Goal: Obtain resource: Obtain resource

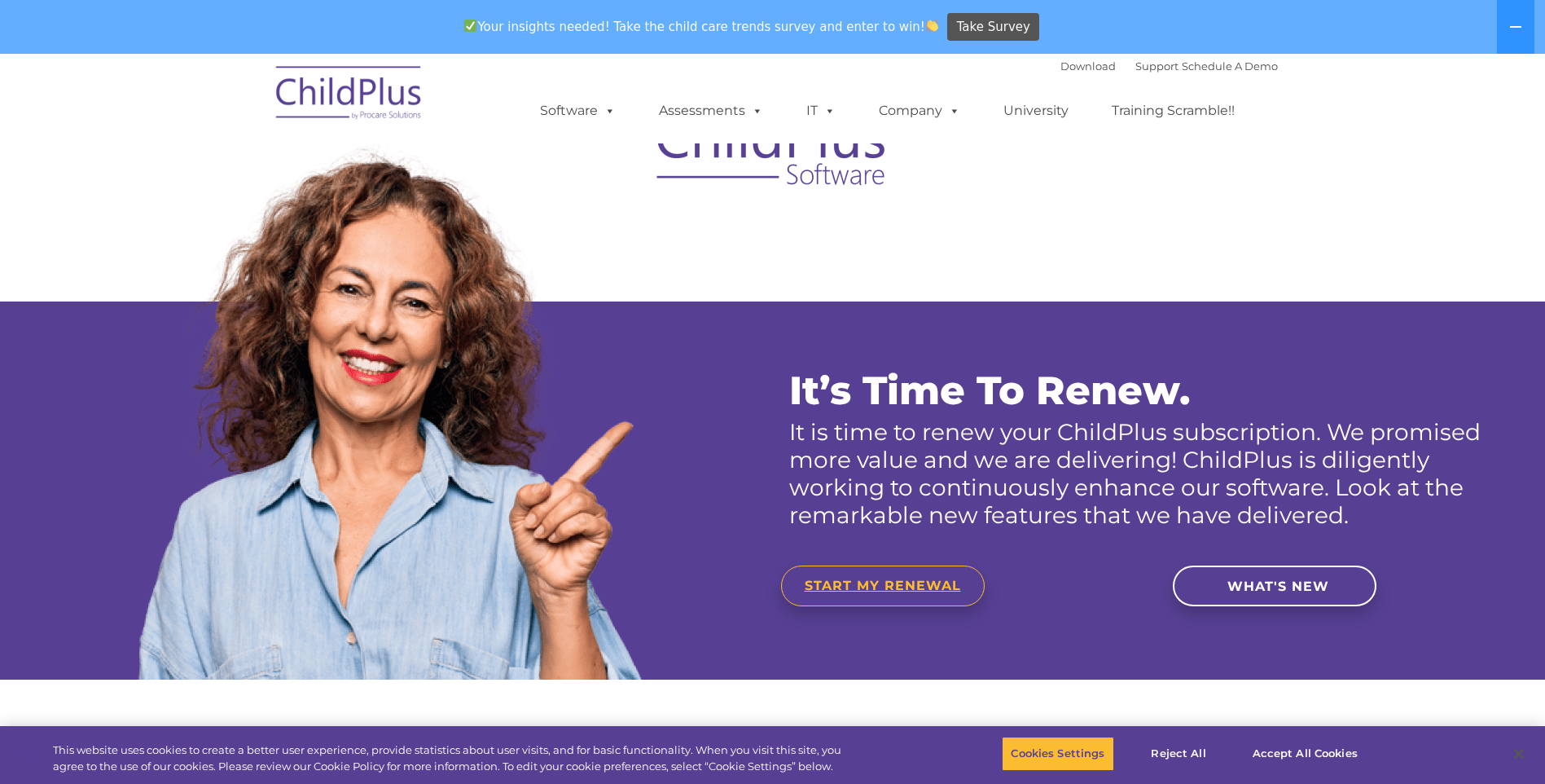
click at [915, 594] on link "START MY RENEWAL" at bounding box center [883, 586] width 203 height 41
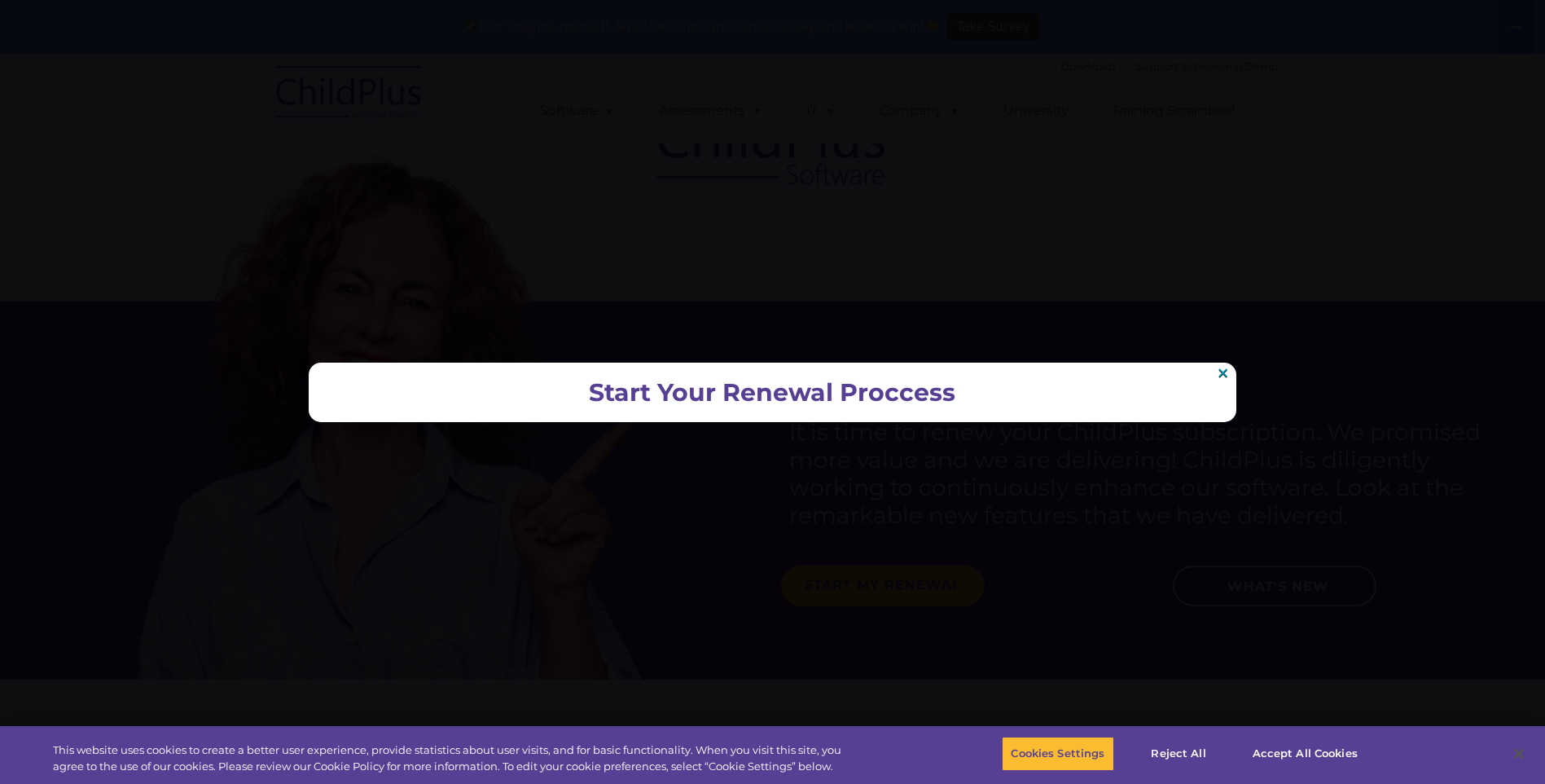
click at [826, 404] on h2 "Start Your Renewal Proccess" at bounding box center [772, 392] width 894 height 27
click at [1222, 377] on link "×" at bounding box center [1224, 373] width 14 height 12
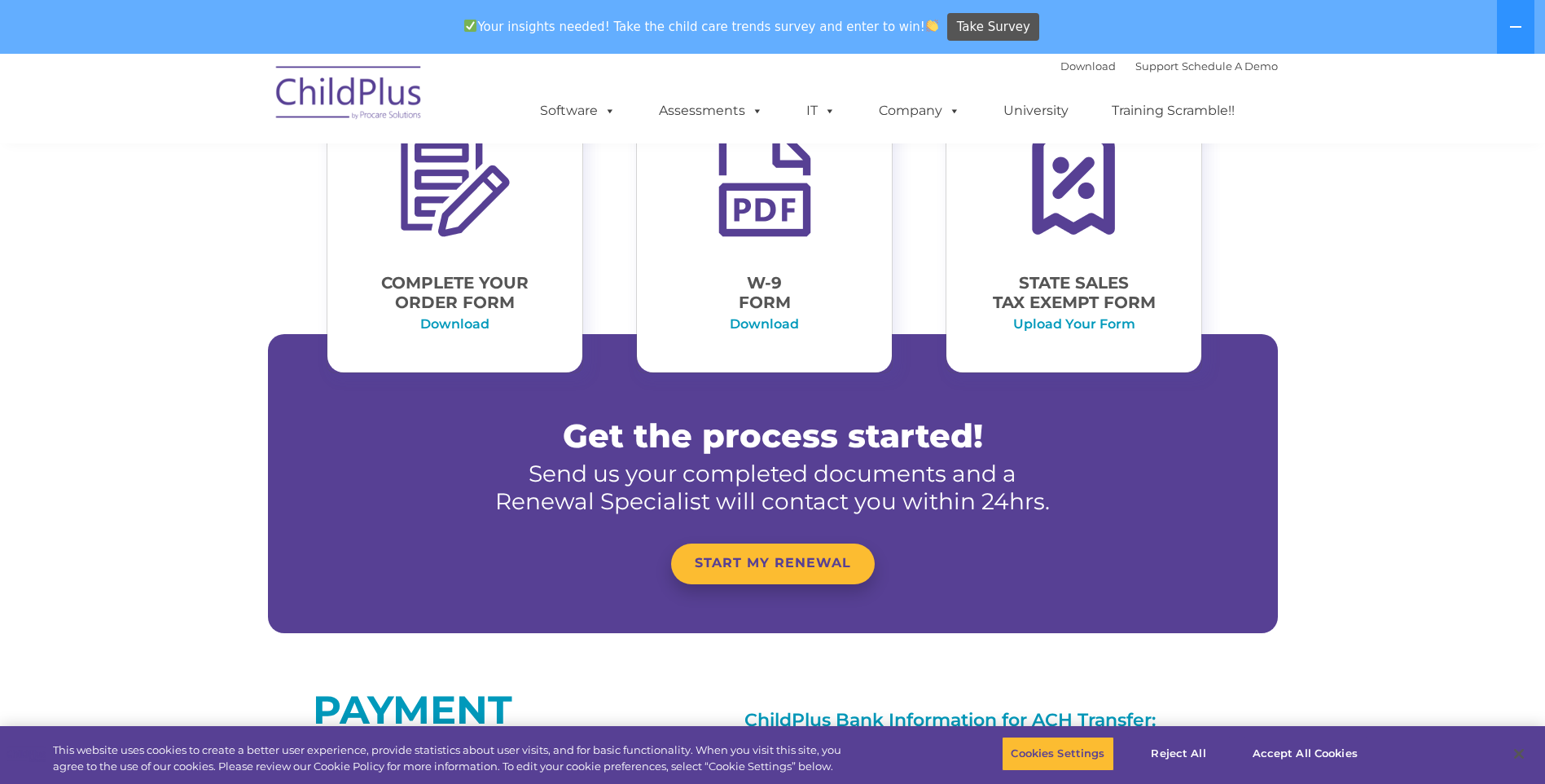
scroll to position [745, 0]
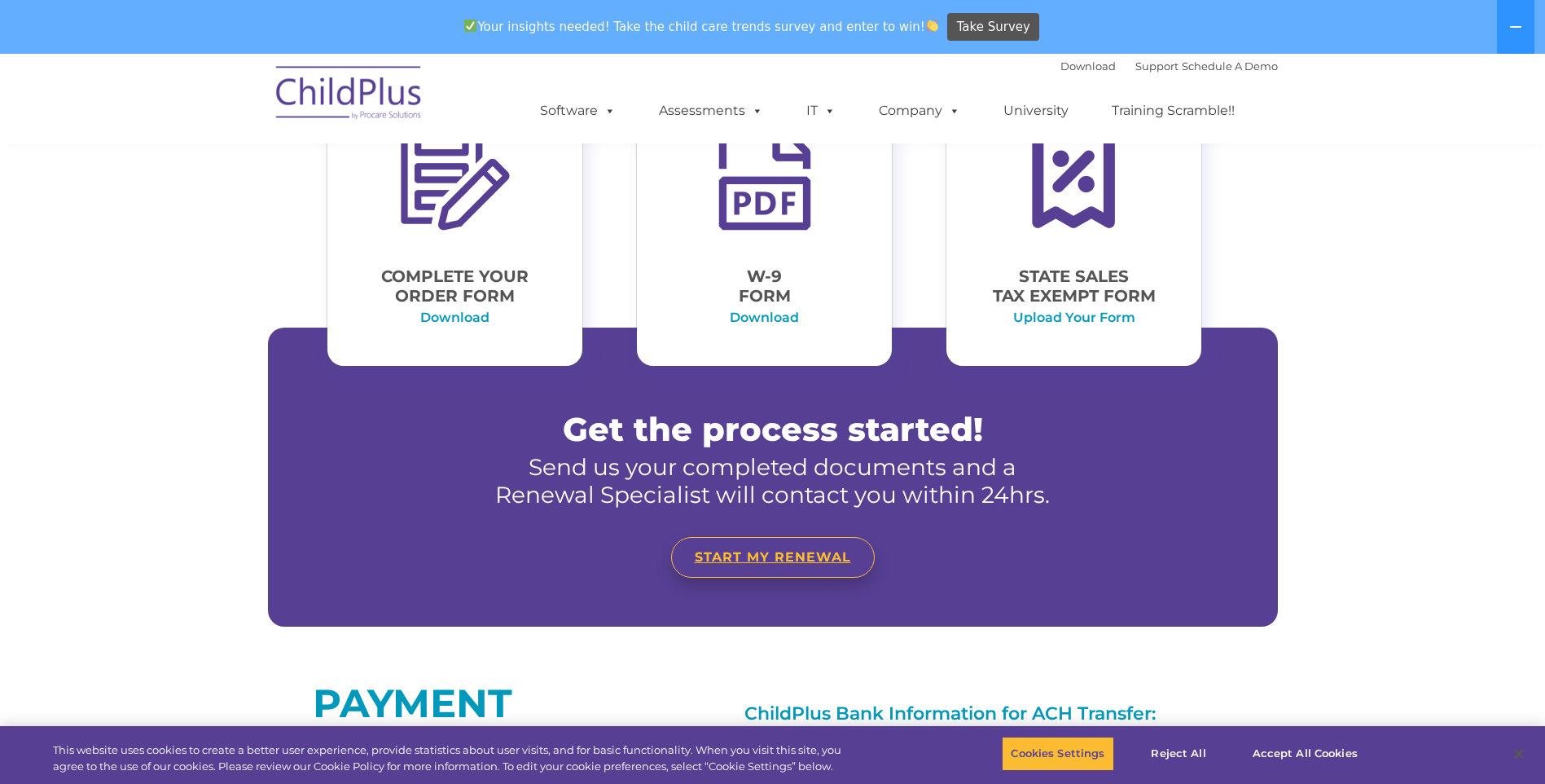
click at [785, 562] on span "START MY RENEWAL" at bounding box center [773, 556] width 156 height 15
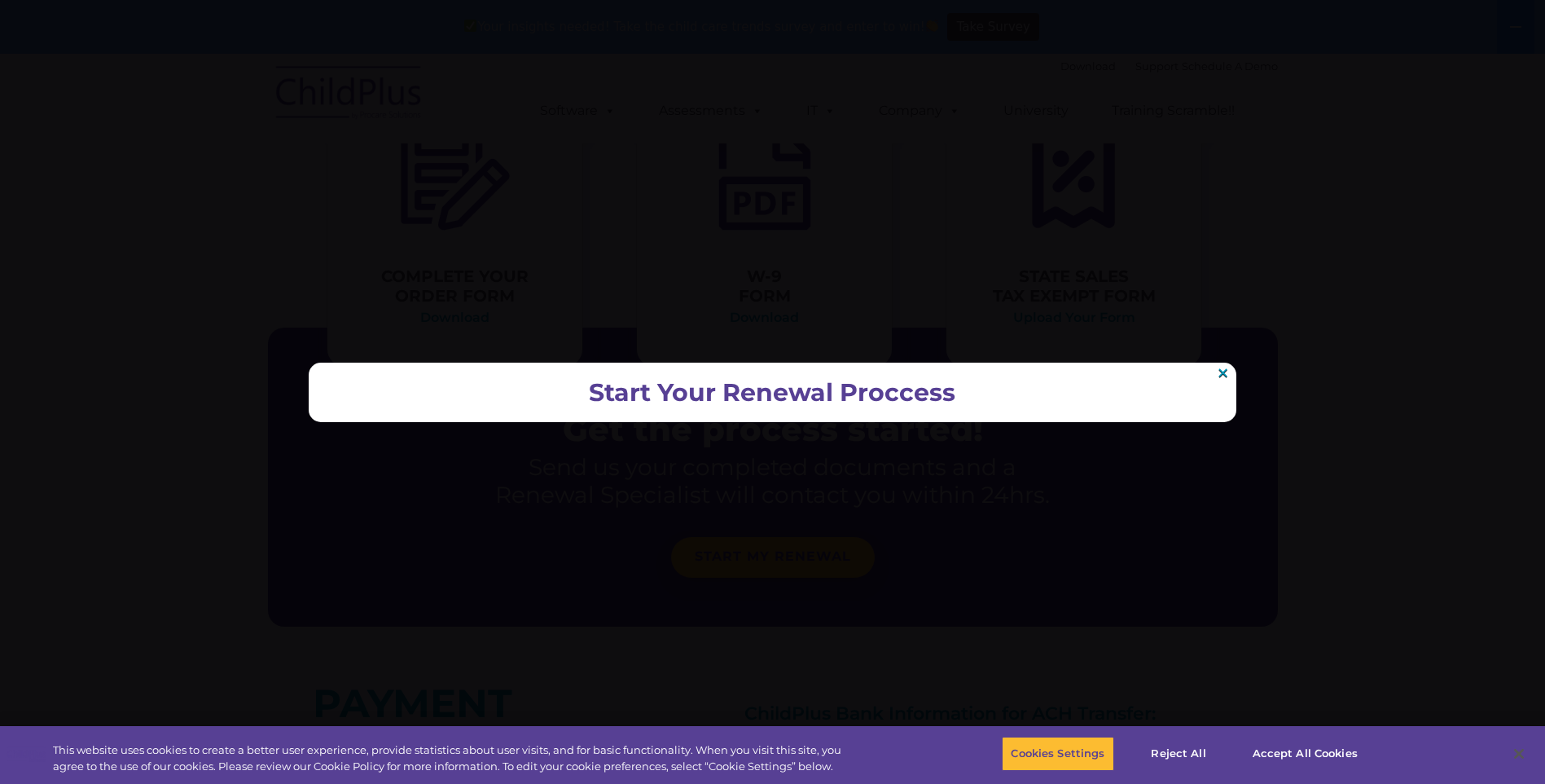
click at [809, 395] on h2 "Start Your Renewal Proccess" at bounding box center [772, 392] width 894 height 27
click at [1227, 368] on link "×" at bounding box center [1224, 373] width 14 height 12
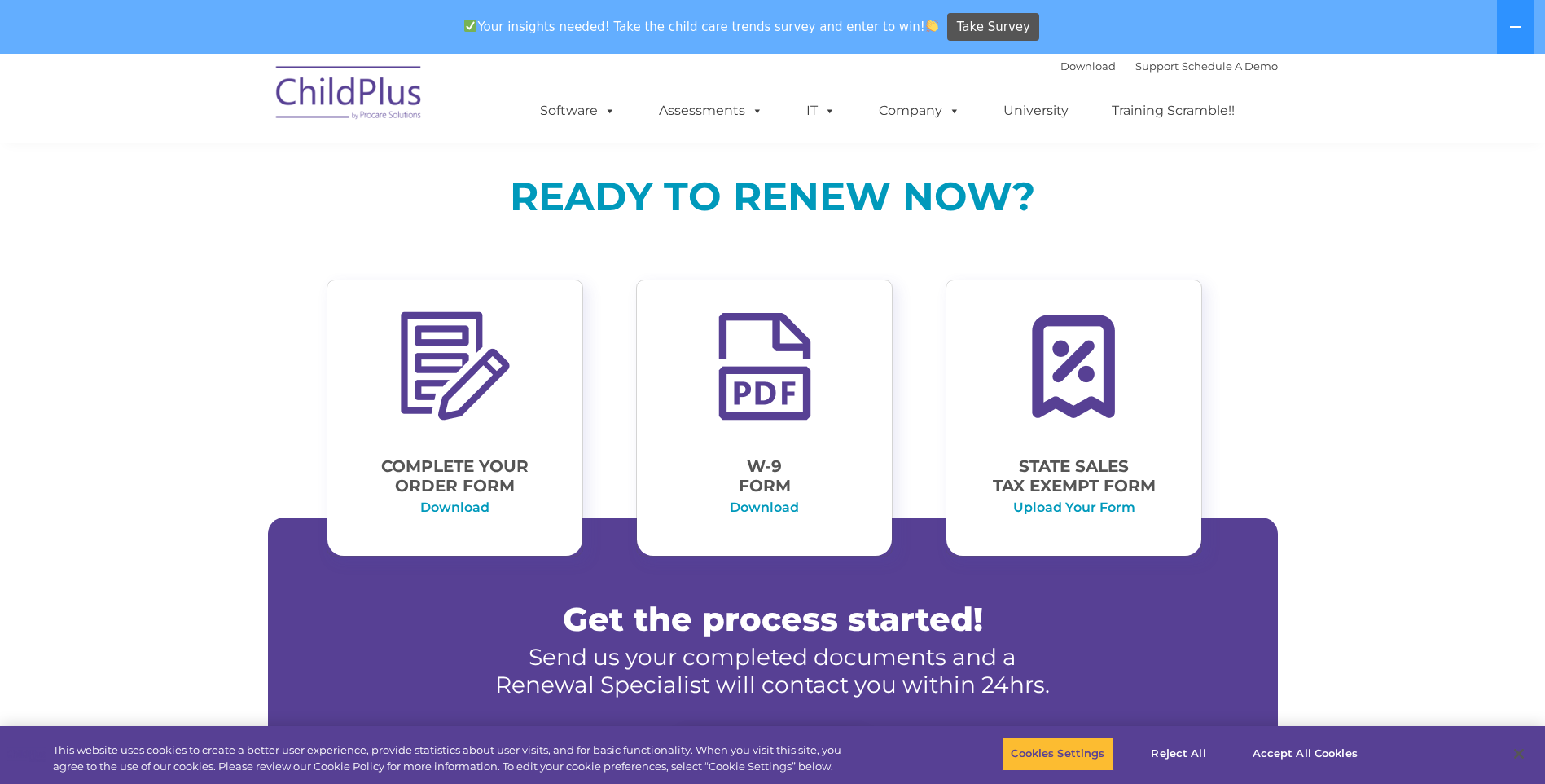
scroll to position [552, 0]
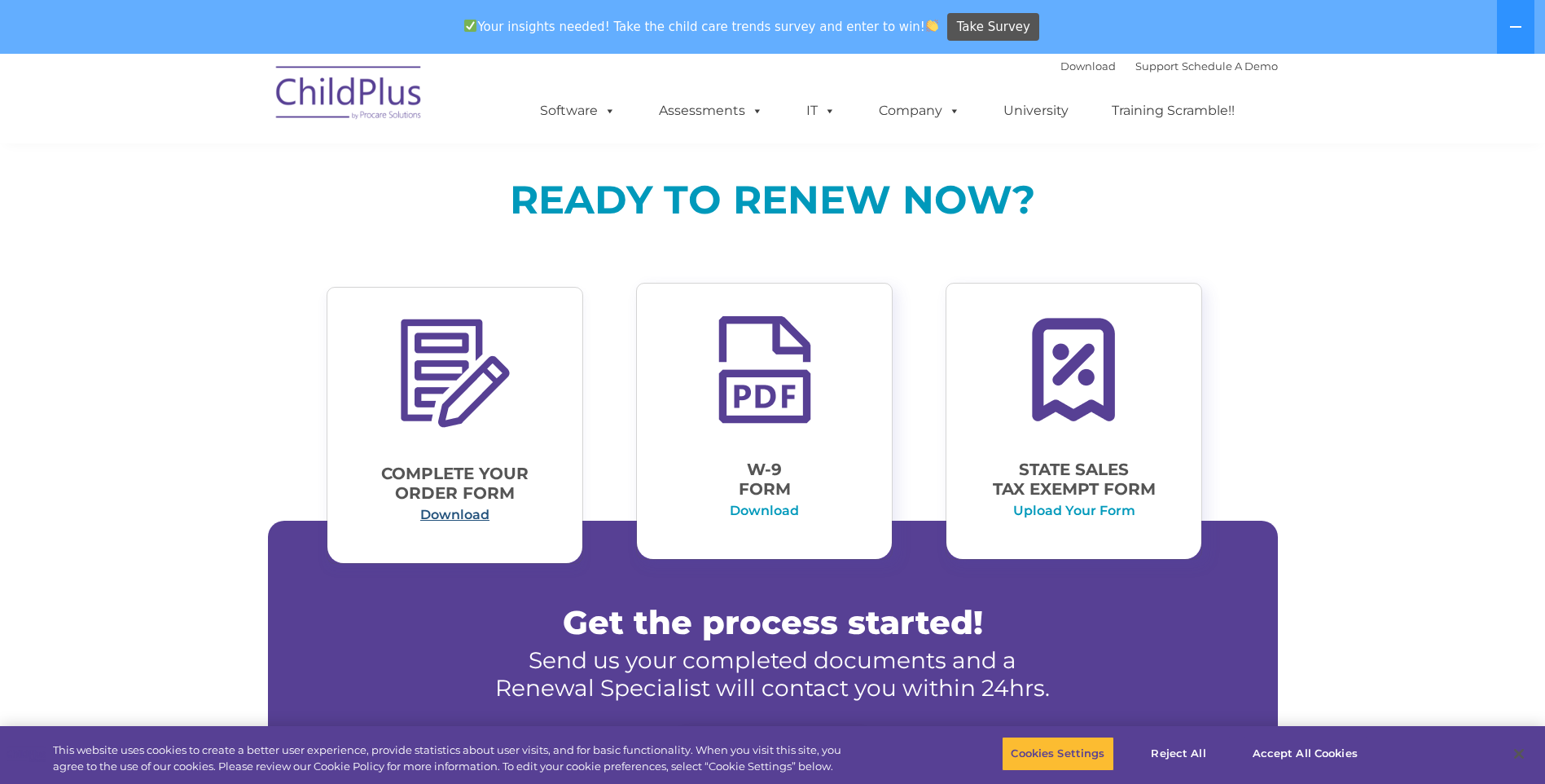
click at [467, 519] on link "Download" at bounding box center [455, 514] width 69 height 15
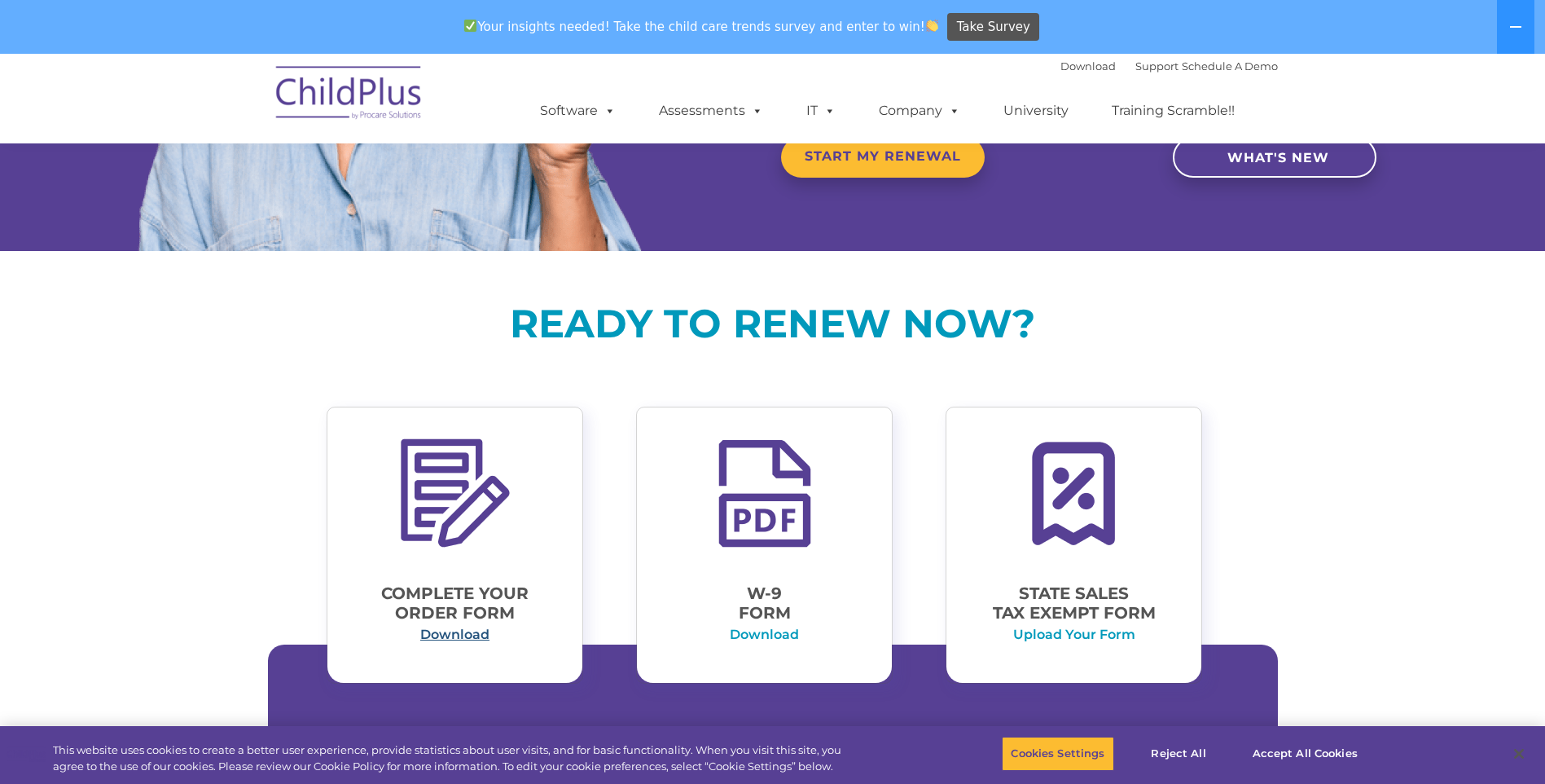
scroll to position [386, 0]
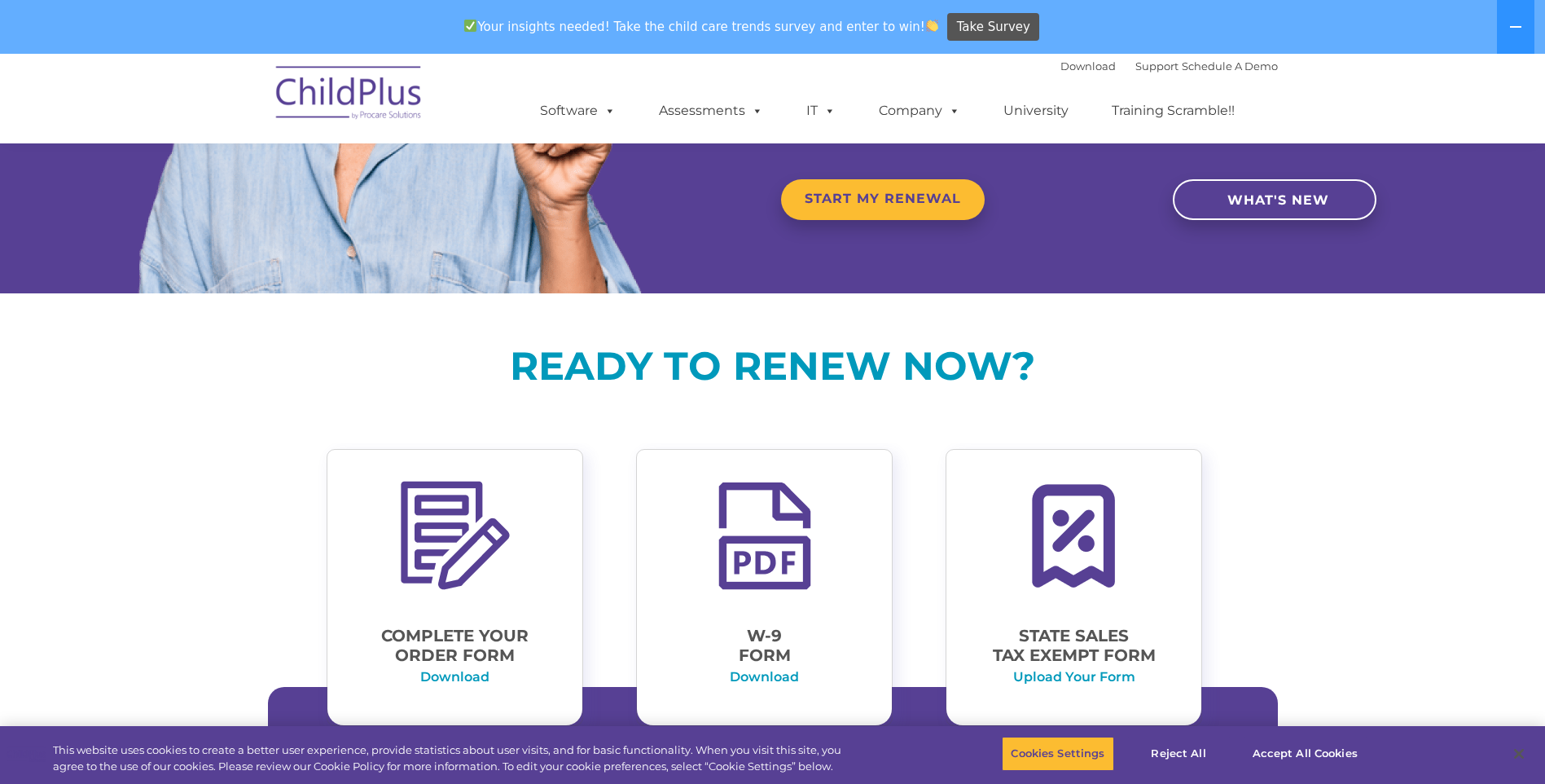
drag, startPoint x: 1462, startPoint y: 297, endPoint x: 1454, endPoint y: 268, distance: 30.1
click at [941, 202] on span "START MY RENEWAL" at bounding box center [883, 199] width 156 height 15
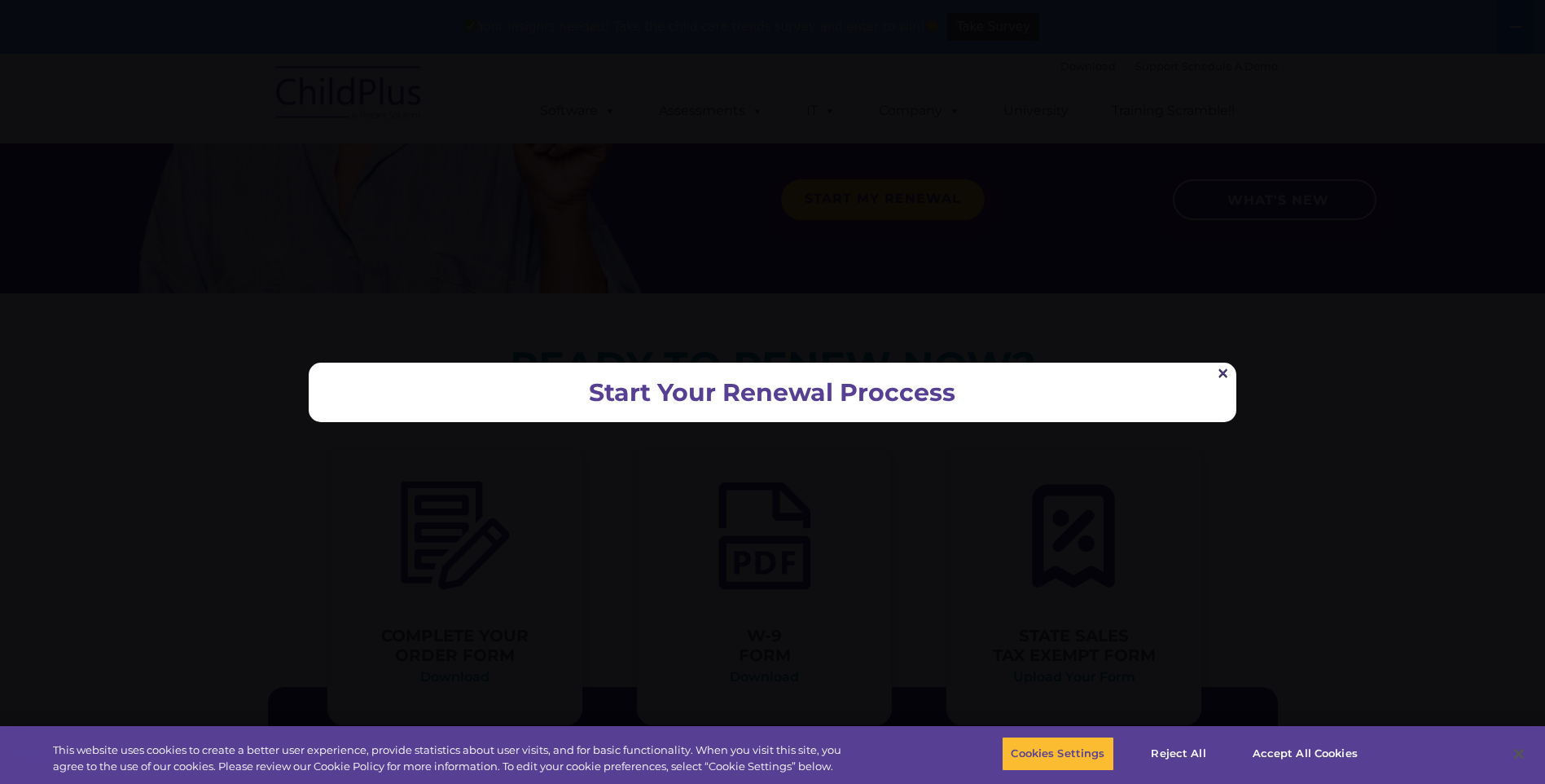
click at [1226, 373] on link "×" at bounding box center [1224, 373] width 14 height 12
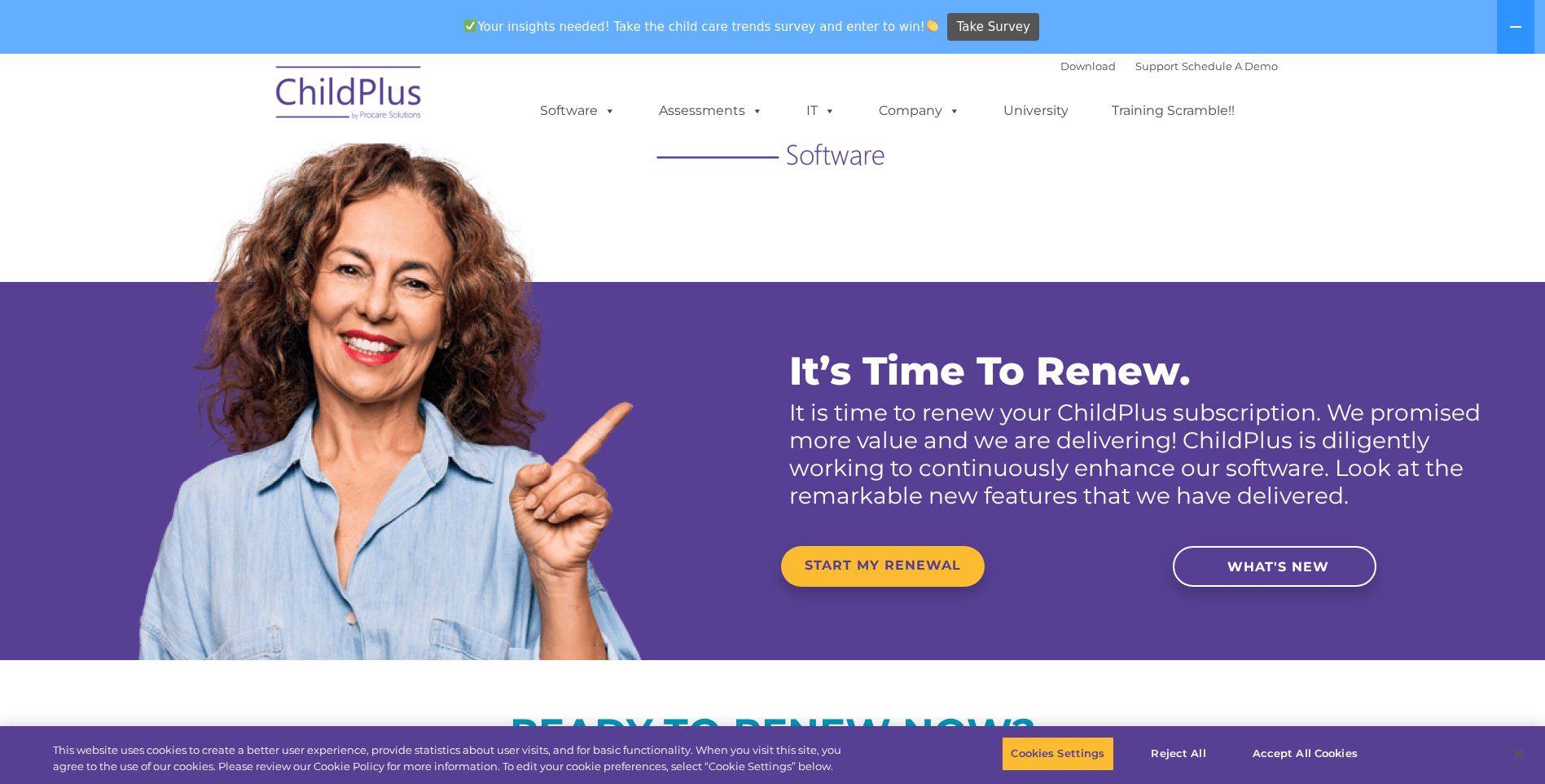
scroll to position [0, 0]
